Goal: Communication & Community: Connect with others

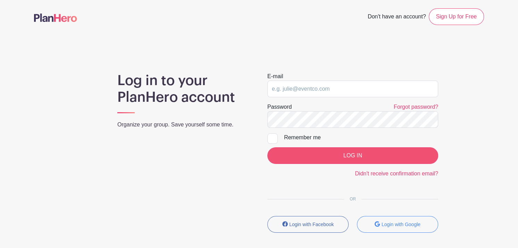
type input "[PERSON_NAME][EMAIL_ADDRESS][DOMAIN_NAME]"
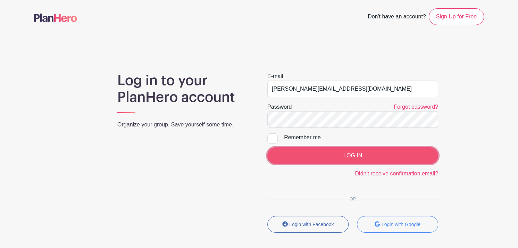
click at [297, 155] on input "LOG IN" at bounding box center [353, 155] width 171 height 17
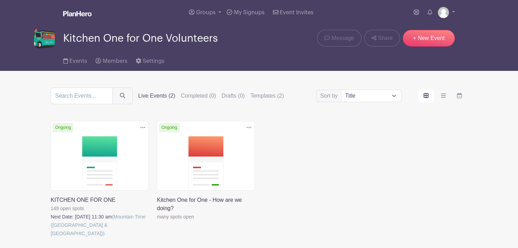
click at [51, 238] on link at bounding box center [51, 238] width 0 height 0
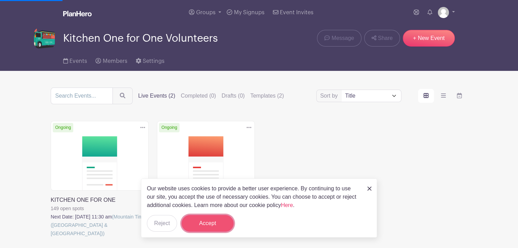
click at [209, 225] on button "Accept" at bounding box center [208, 223] width 52 height 17
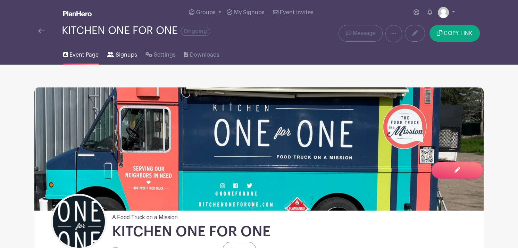
click at [130, 53] on span "Signups" at bounding box center [127, 55] width 22 height 8
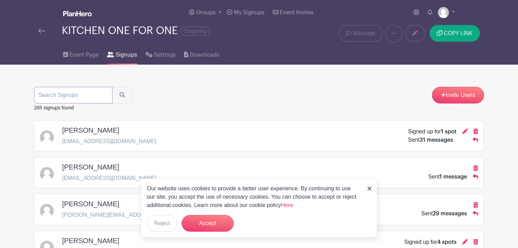
click at [54, 96] on input "search" at bounding box center [73, 95] width 79 height 17
type input "[PERSON_NAME]"
click at [112, 87] on button "submit" at bounding box center [122, 95] width 20 height 17
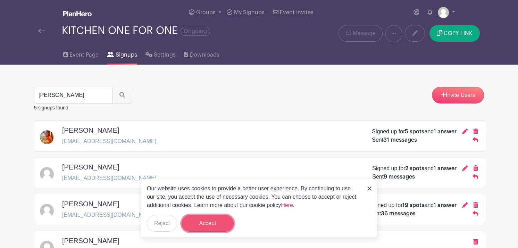
click at [198, 228] on button "Accept" at bounding box center [208, 223] width 52 height 17
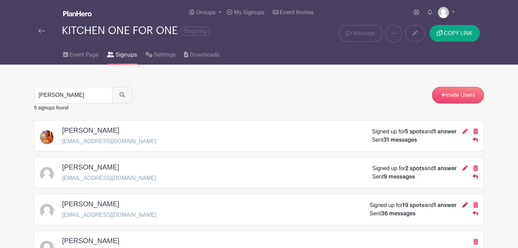
click at [466, 206] on icon at bounding box center [465, 205] width 6 height 6
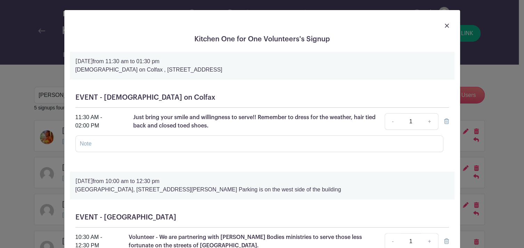
click at [444, 24] on img at bounding box center [446, 26] width 4 height 4
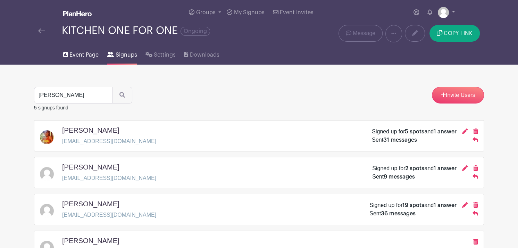
click at [73, 55] on span "Event Page" at bounding box center [83, 55] width 29 height 8
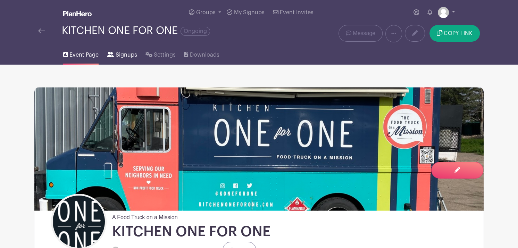
click at [118, 56] on span "Signups" at bounding box center [127, 55] width 22 height 8
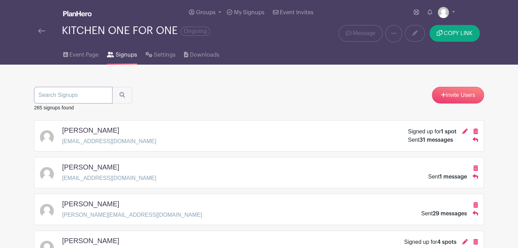
click at [78, 93] on input "search" at bounding box center [73, 95] width 79 height 17
type input "[PERSON_NAME]"
click at [112, 87] on button "submit" at bounding box center [122, 95] width 20 height 17
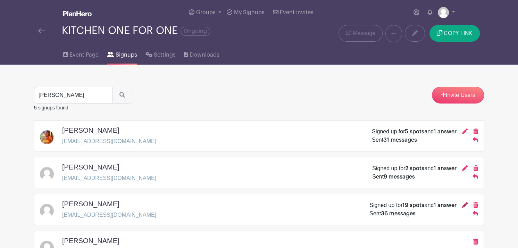
click at [465, 204] on icon at bounding box center [465, 205] width 6 height 6
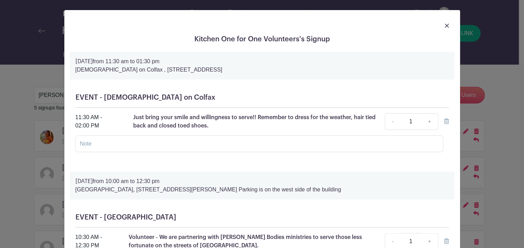
click at [444, 25] on img at bounding box center [446, 26] width 4 height 4
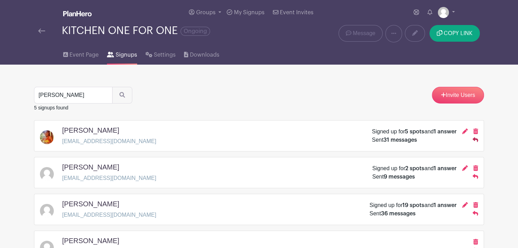
click at [476, 140] on icon at bounding box center [476, 139] width 6 height 5
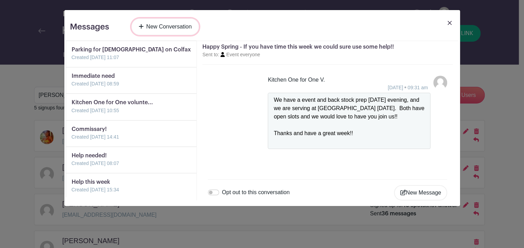
click at [178, 27] on link "New Conversation" at bounding box center [165, 26] width 68 height 17
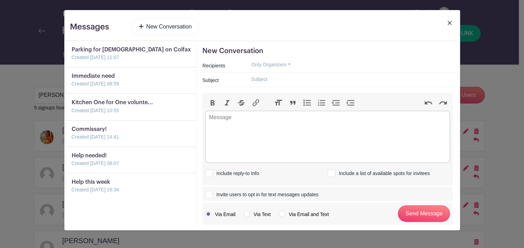
click at [446, 24] on link at bounding box center [449, 27] width 10 height 19
